Goal: Book appointment/travel/reservation

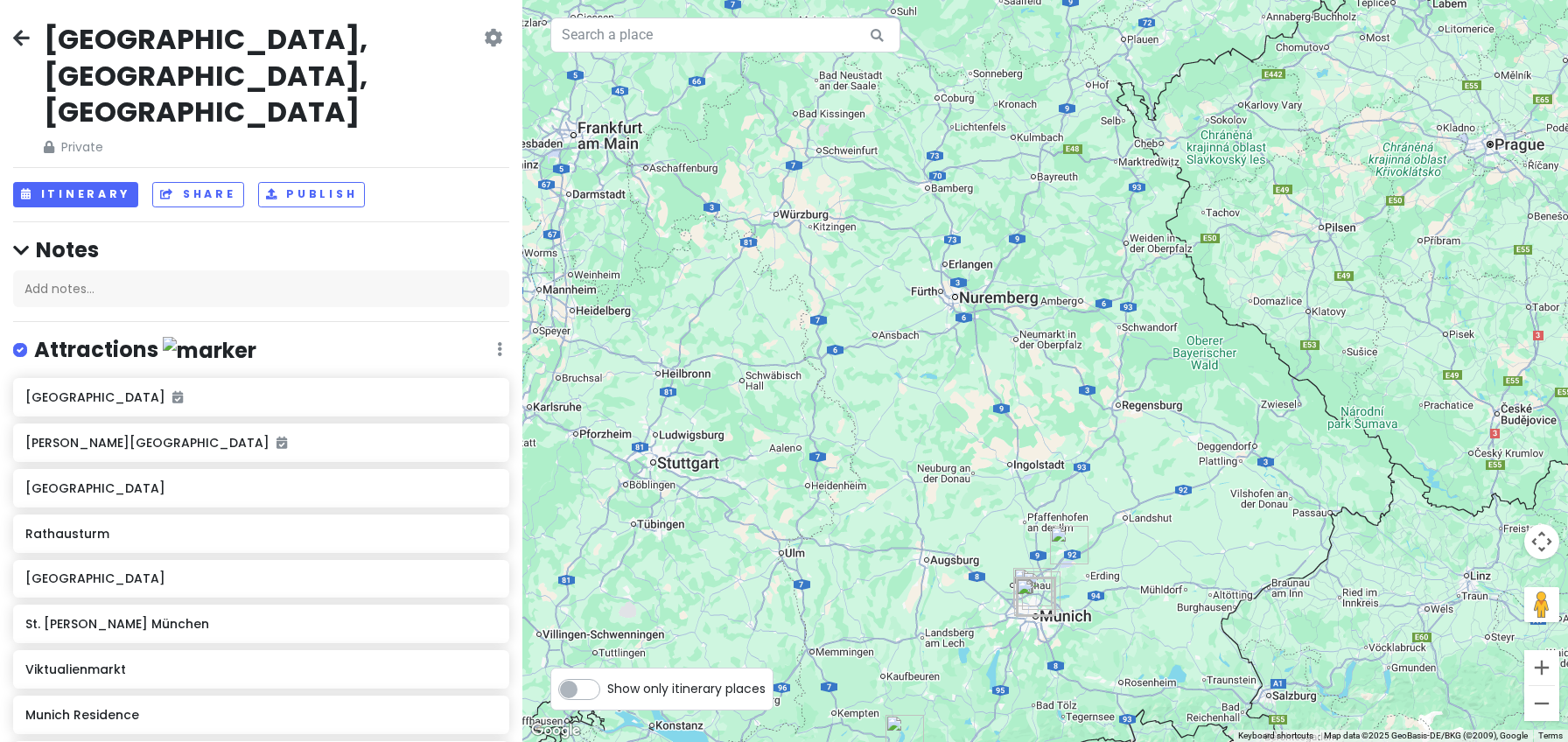
drag, startPoint x: 1118, startPoint y: 281, endPoint x: 1059, endPoint y: 729, distance: 451.9
click at [1061, 732] on div at bounding box center [1045, 371] width 1045 height 742
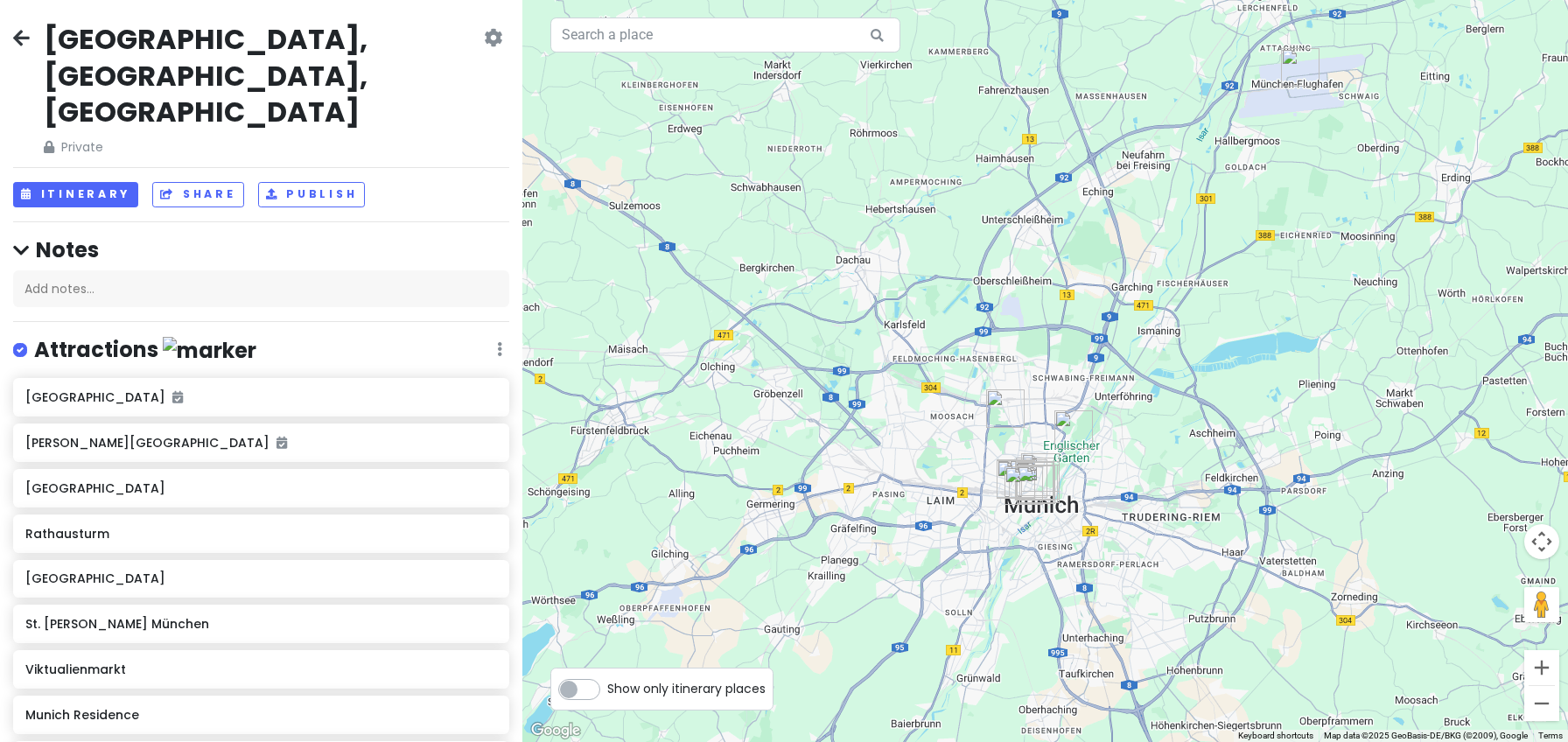
drag, startPoint x: 867, startPoint y: 160, endPoint x: 975, endPoint y: 724, distance: 574.2
click at [995, 739] on div at bounding box center [1045, 371] width 1045 height 742
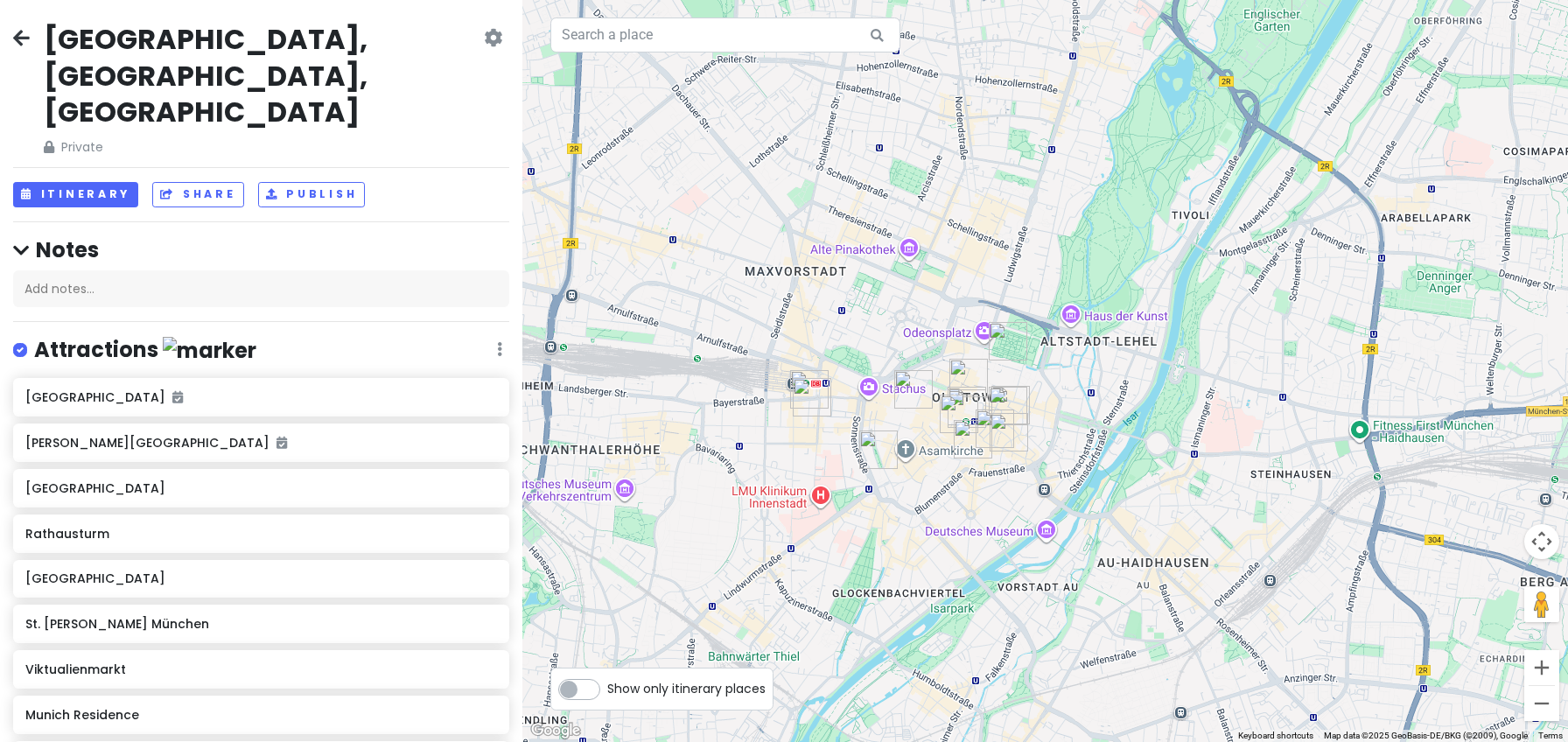
drag, startPoint x: 1112, startPoint y: 229, endPoint x: 847, endPoint y: 741, distance: 576.5
click at [847, 741] on html "[GEOGRAPHIC_DATA], [GEOGRAPHIC_DATA], [GEOGRAPHIC_DATA] Private Change Dates Ma…" at bounding box center [784, 371] width 1568 height 742
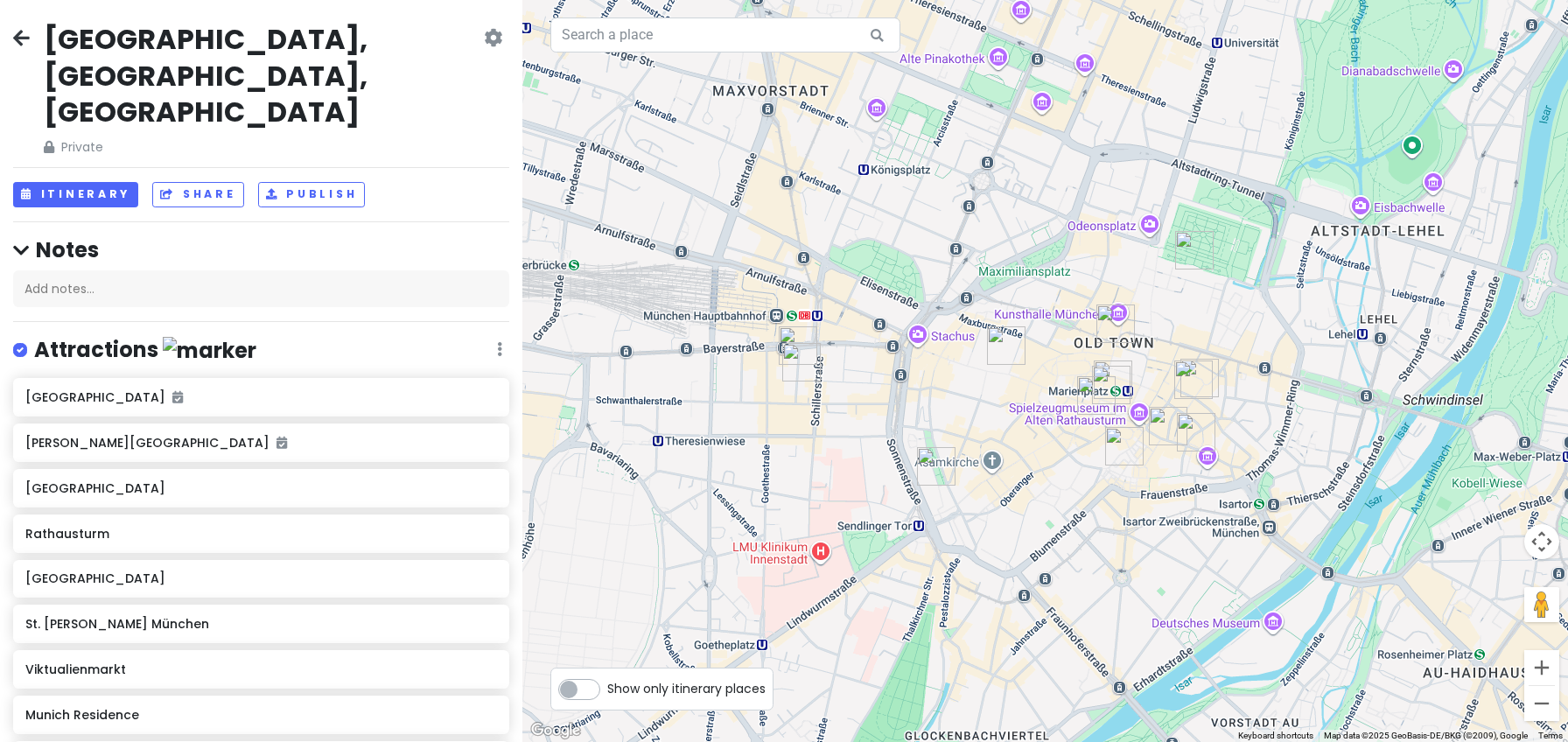
drag, startPoint x: 1058, startPoint y: 445, endPoint x: 1042, endPoint y: 657, distance: 212.6
click at [1042, 657] on div at bounding box center [1045, 371] width 1045 height 742
click at [1162, 421] on img at bounding box center [1167, 426] width 52 height 52
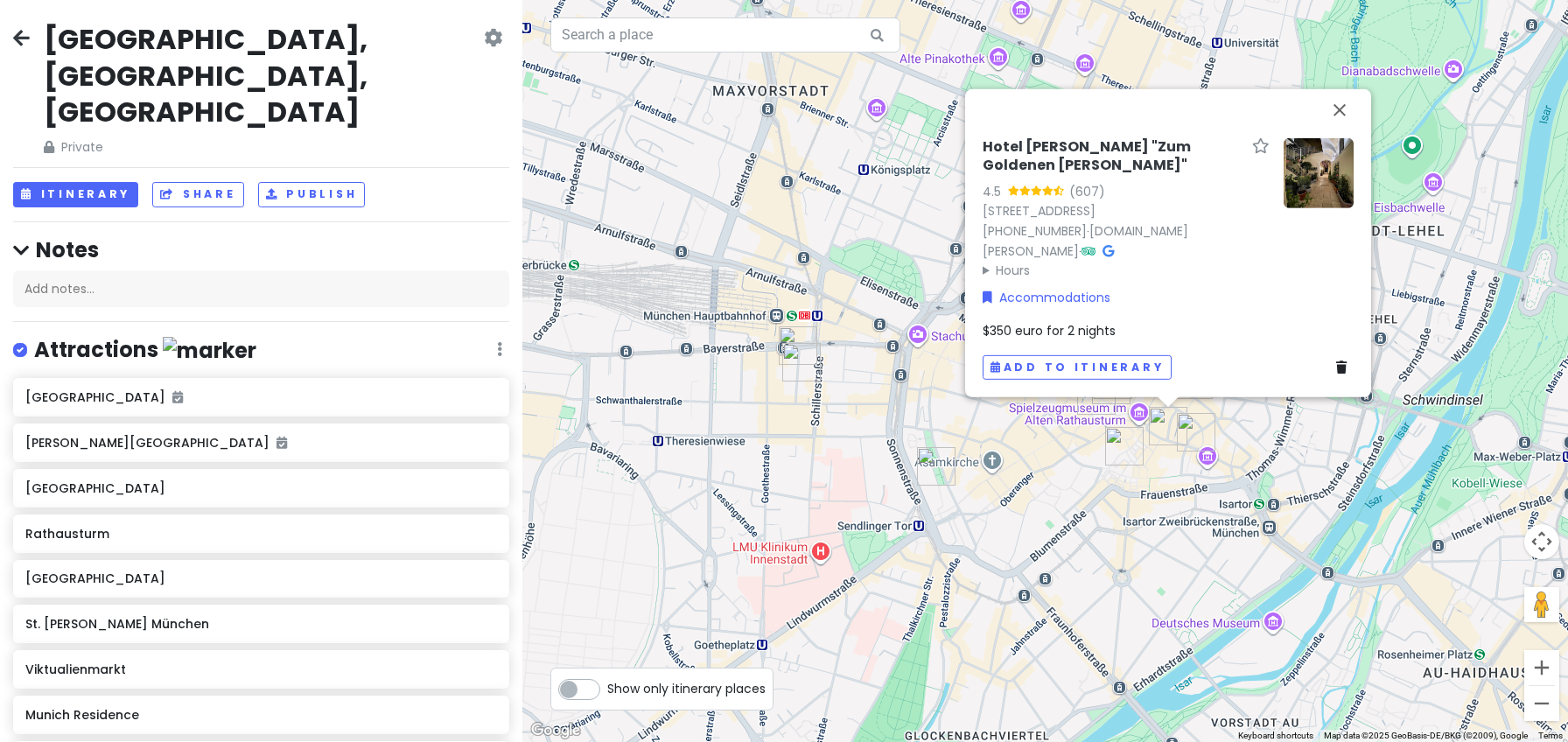
click at [927, 452] on img "Hotel Motel One München-Sendlinger Tor" at bounding box center [935, 466] width 52 height 52
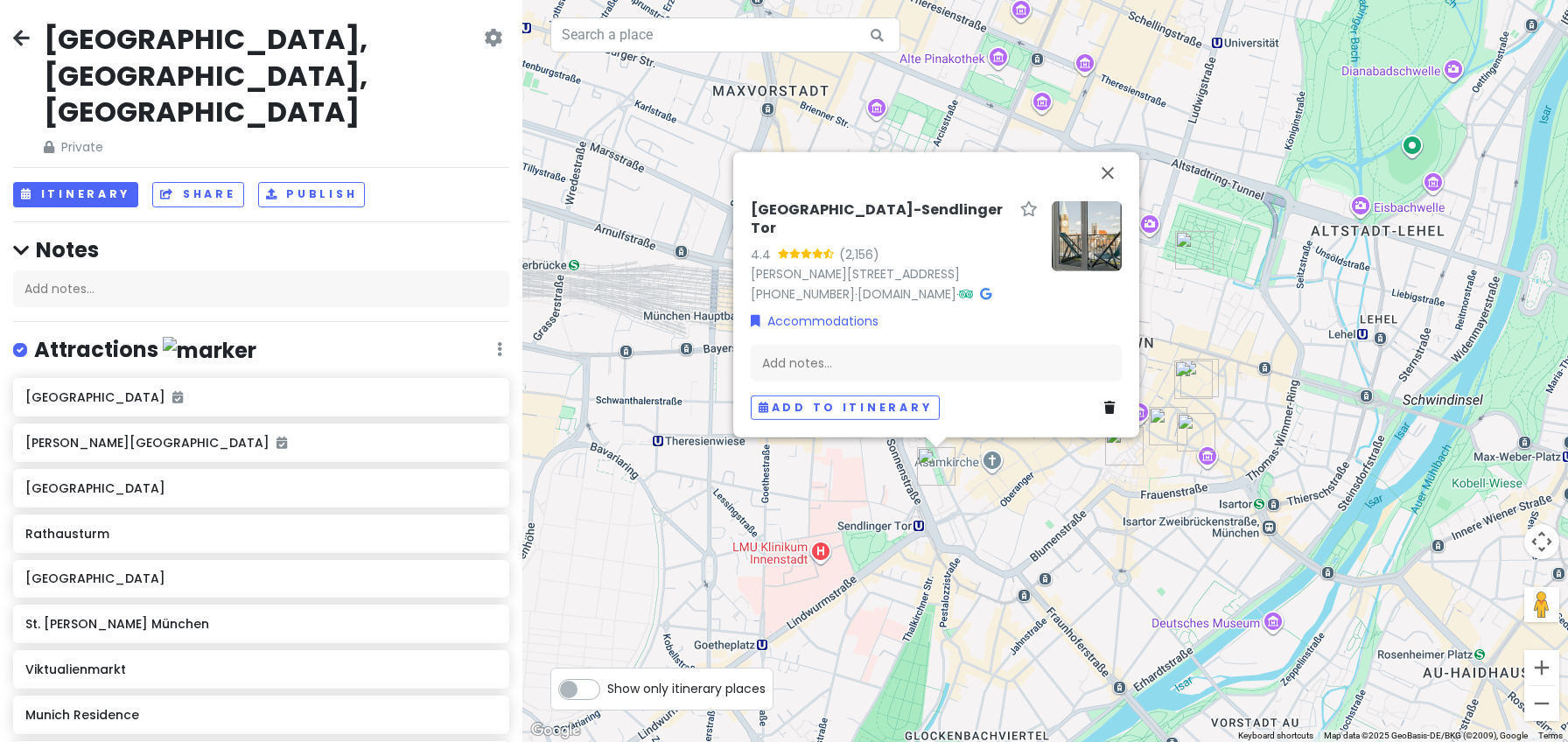
click at [793, 504] on div "[GEOGRAPHIC_DATA]-Sendlinger Tor 4.4 (2,156) [PERSON_NAME][STREET_ADDRESS] [PHO…" at bounding box center [1045, 371] width 1045 height 742
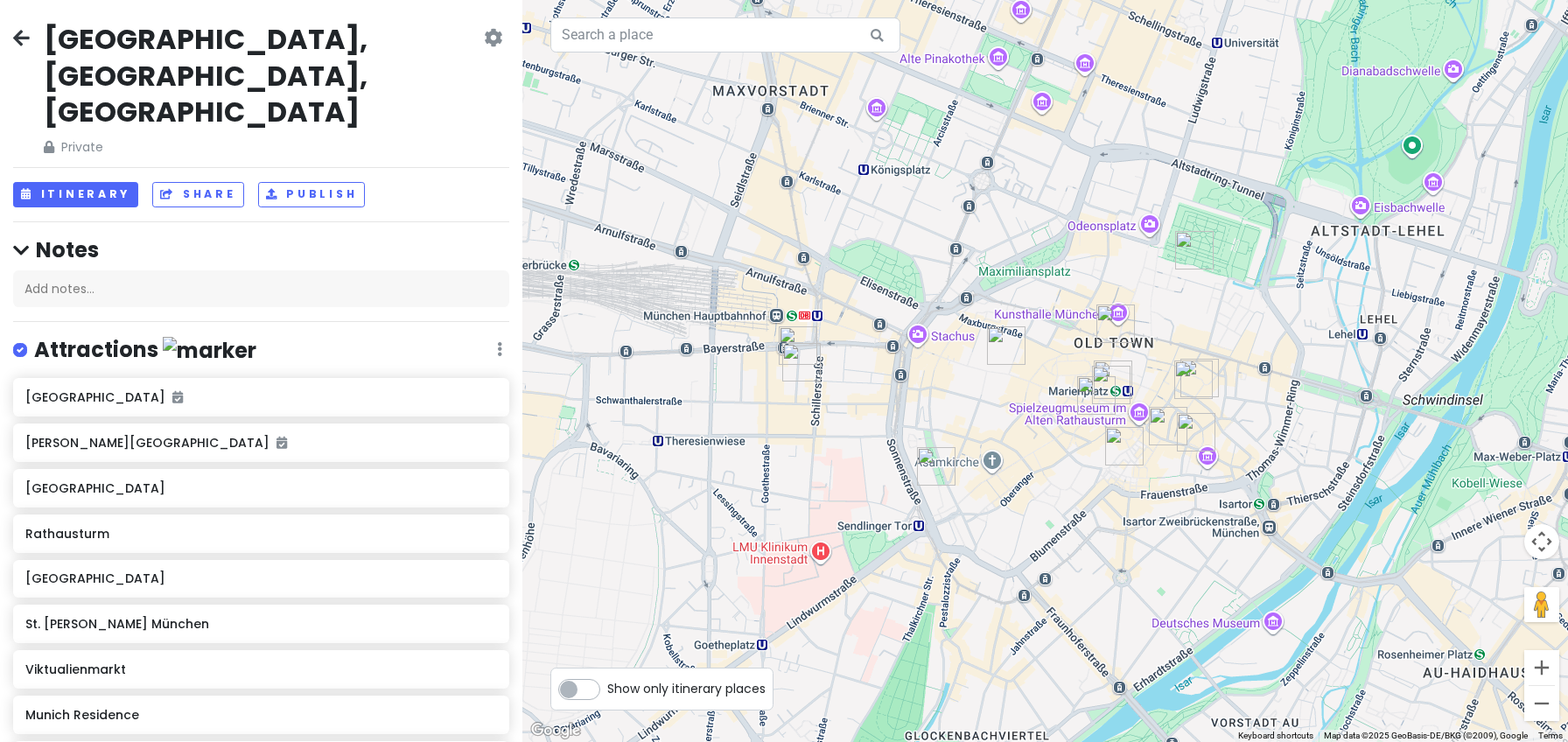
click at [794, 362] on img "Mercure Hotel Muenchen City Center" at bounding box center [801, 362] width 52 height 52
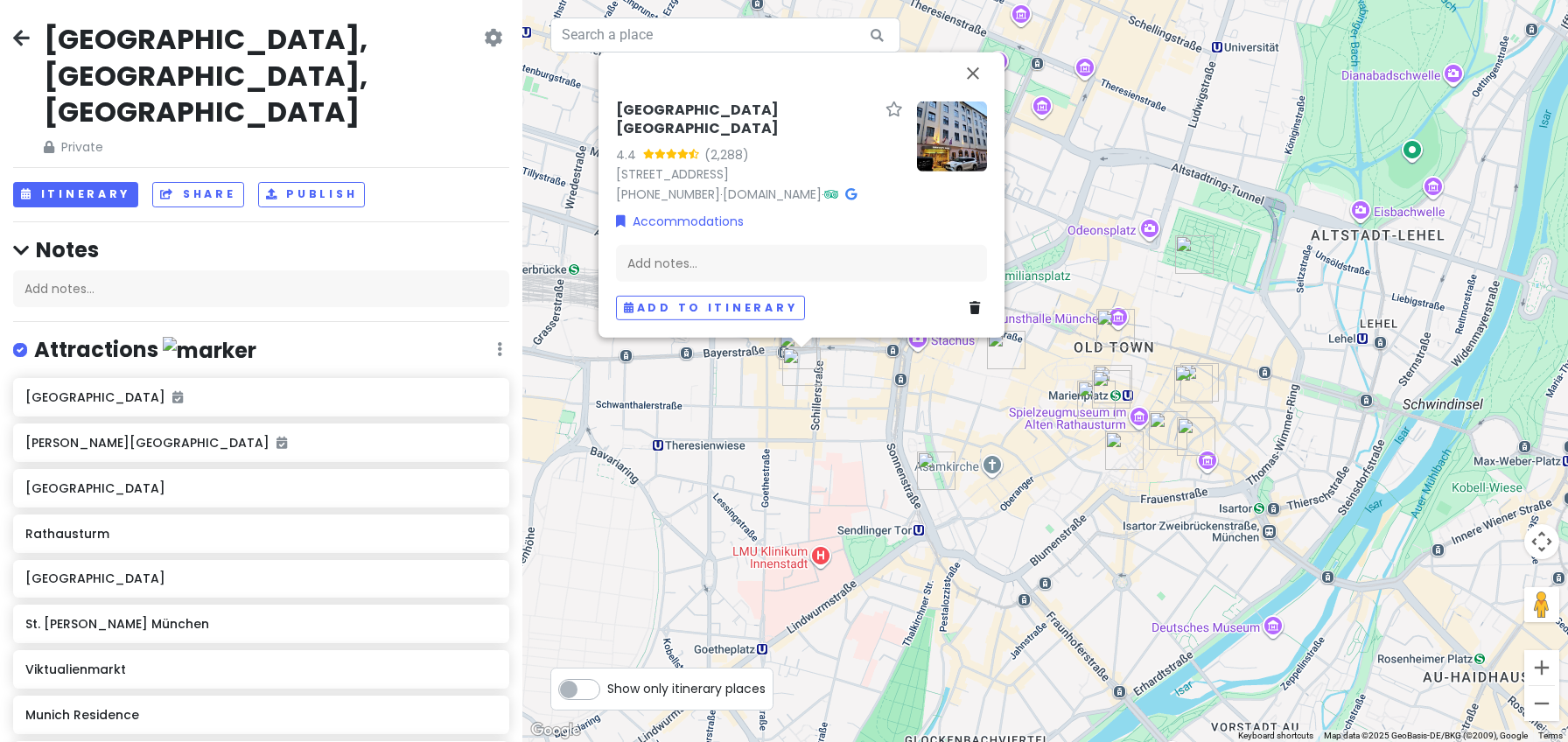
click at [678, 401] on div "[GEOGRAPHIC_DATA] 4.4 (2,288) [STREET_ADDRESS] [PHONE_NUMBER] · [DOMAIN_NAME] ·…" at bounding box center [1045, 371] width 1045 height 742
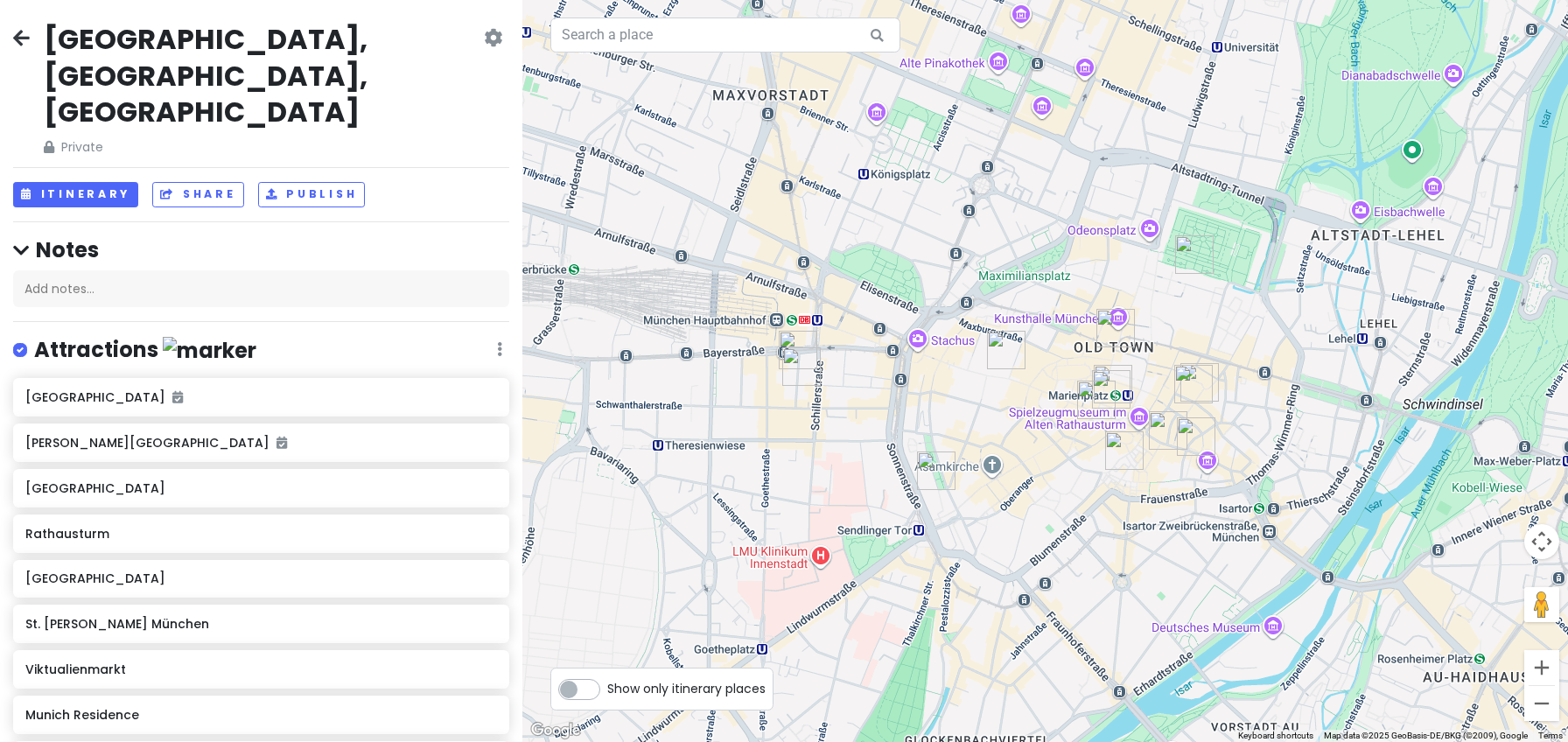
click at [791, 339] on img "Leonardo Hotel München City Center" at bounding box center [797, 350] width 52 height 52
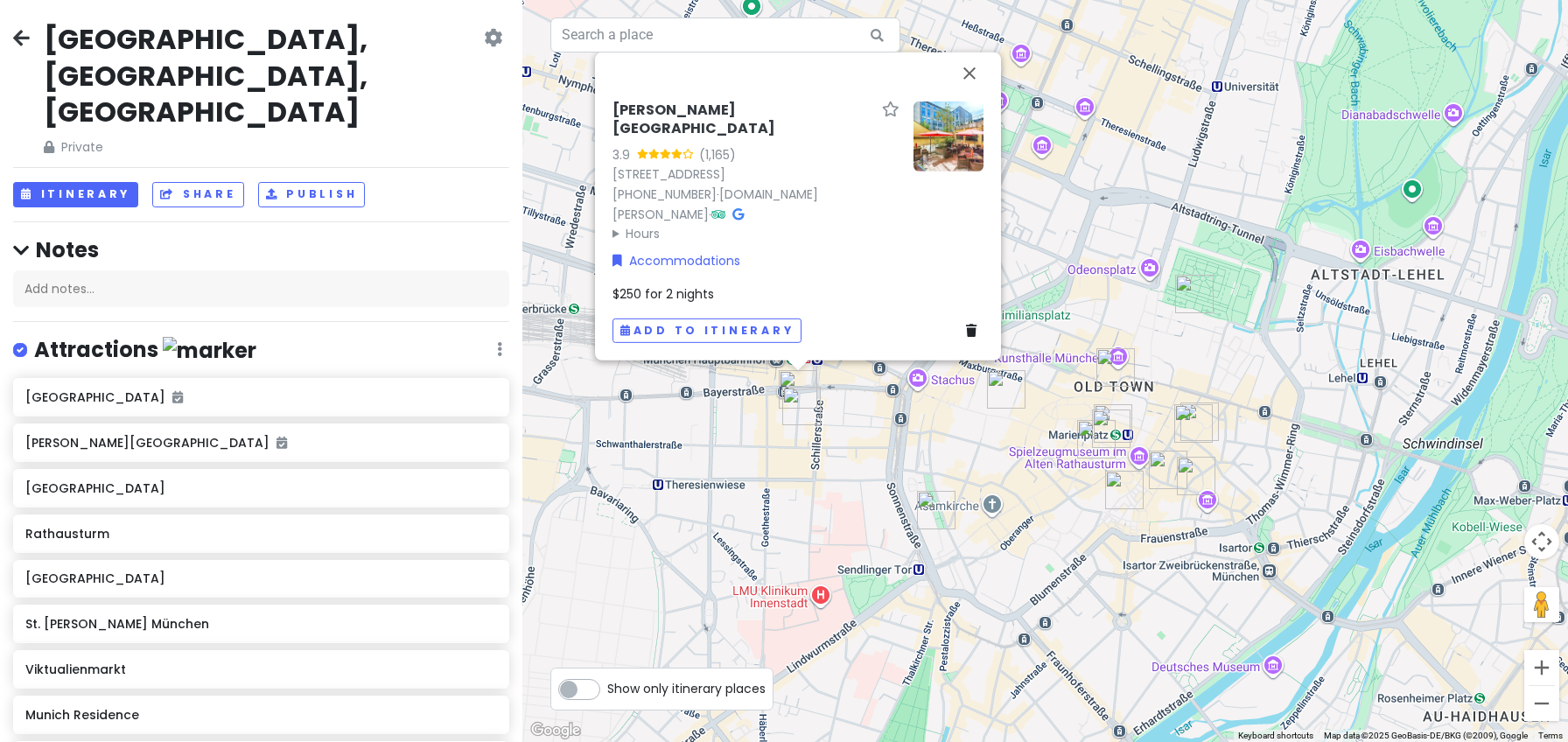
click at [1205, 467] on img "Haus im Tal" at bounding box center [1195, 475] width 52 height 52
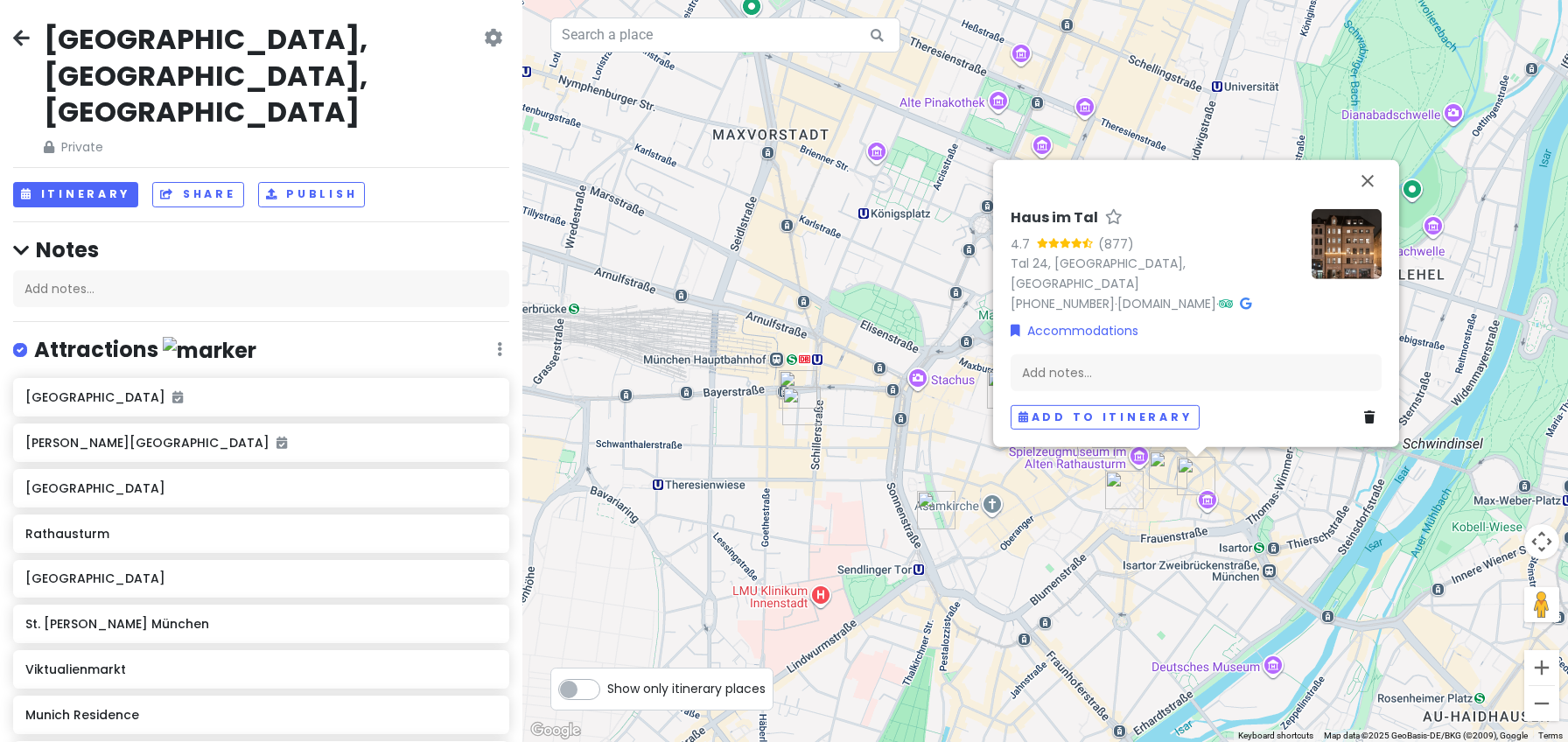
click at [1154, 470] on img at bounding box center [1167, 469] width 52 height 52
